Goal: Check status: Check status

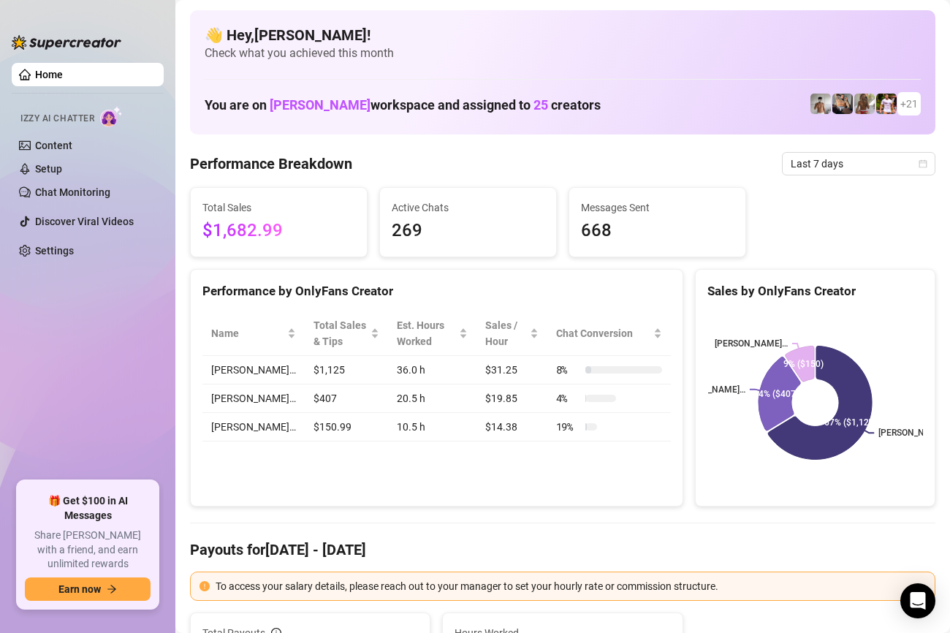
click at [63, 77] on link "Home" at bounding box center [49, 75] width 28 height 12
click at [776, 159] on div "Performance Breakdown Last 7 days" at bounding box center [563, 163] width 746 height 23
click at [786, 159] on div "Last 7 days" at bounding box center [859, 163] width 154 height 23
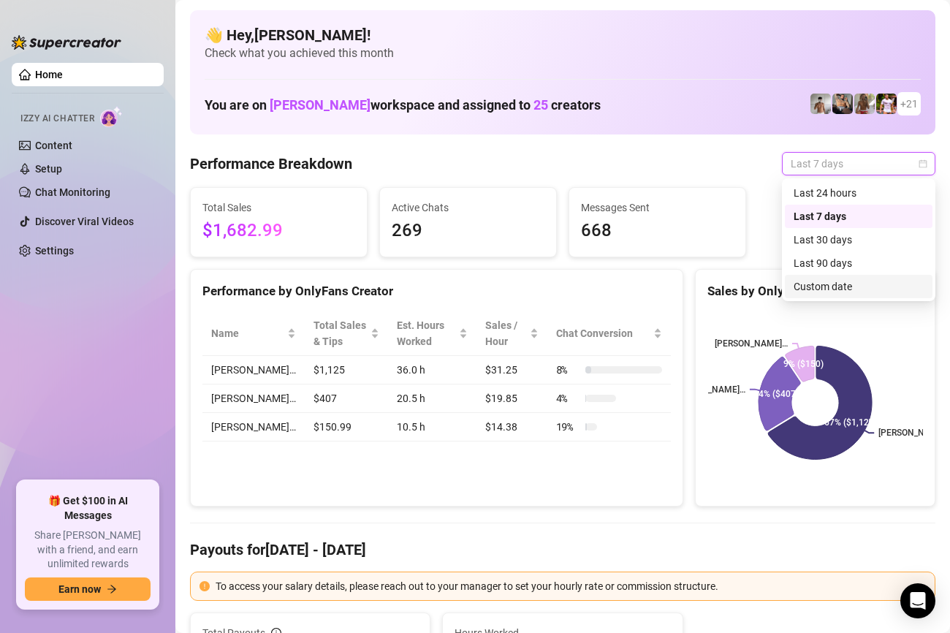
click at [829, 287] on div "Custom date" at bounding box center [859, 287] width 130 height 16
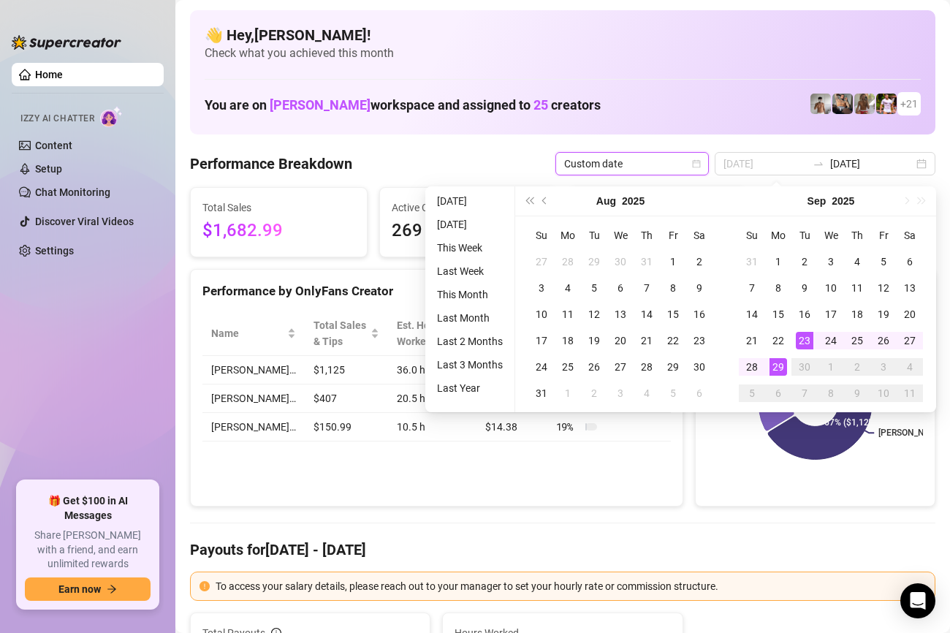
type input "[DATE]"
click at [781, 367] on div "29" at bounding box center [779, 367] width 18 height 18
type input "[DATE]"
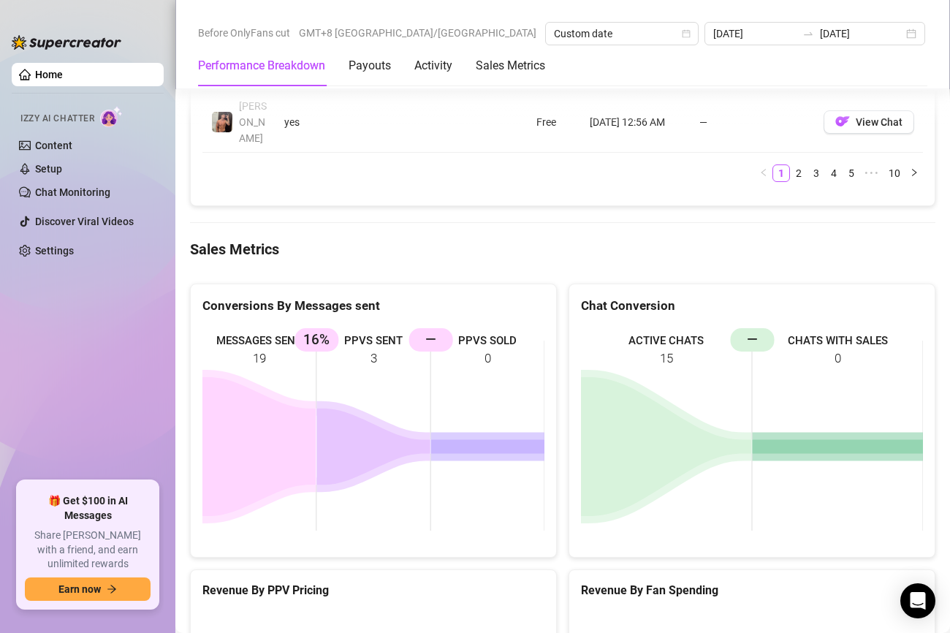
scroll to position [1970, 0]
